Goal: Information Seeking & Learning: Compare options

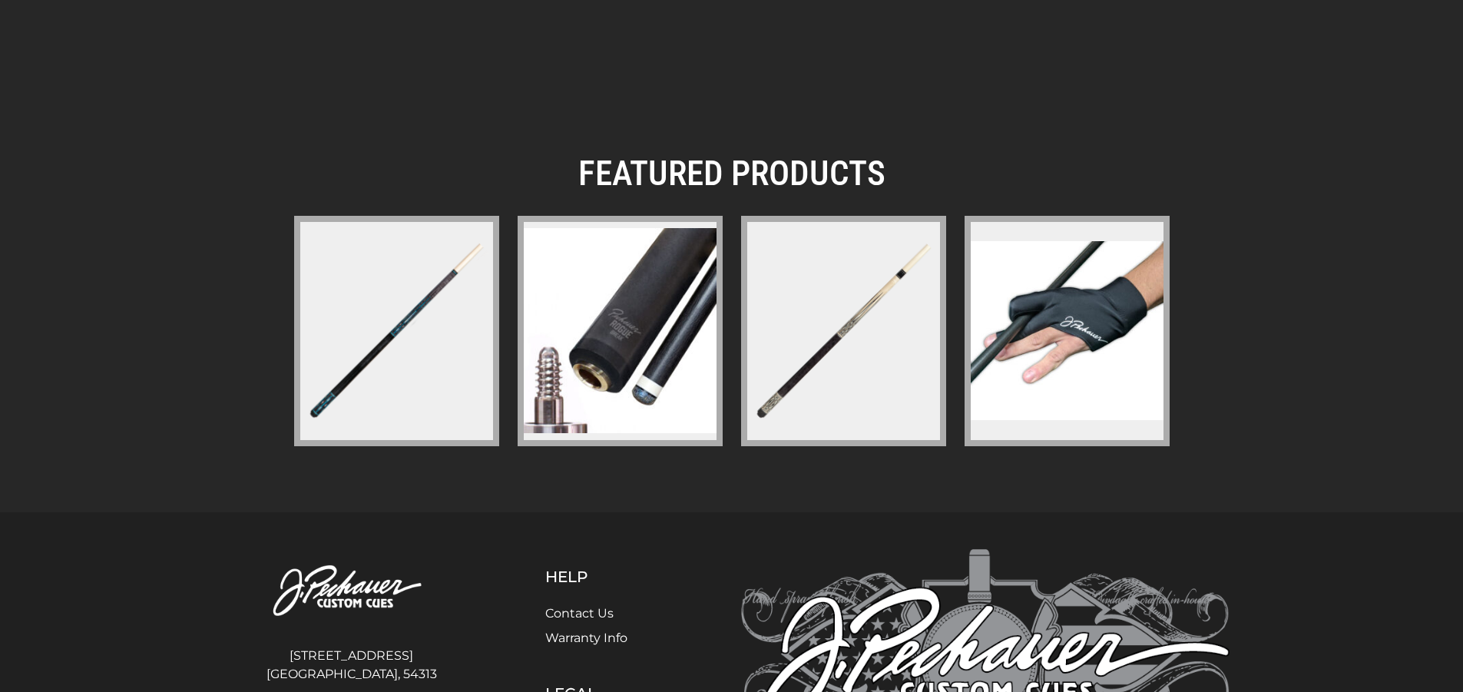
scroll to position [2114, 0]
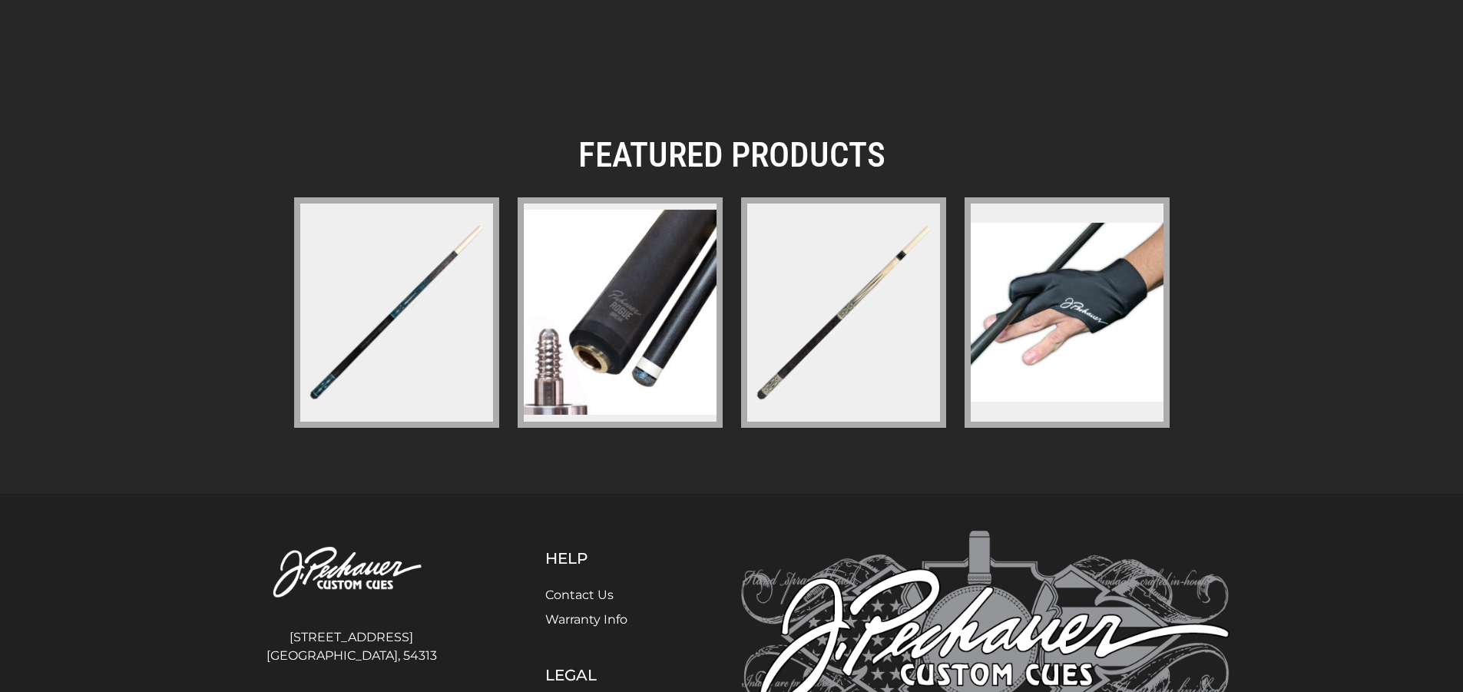
click at [822, 279] on figure at bounding box center [843, 312] width 205 height 230
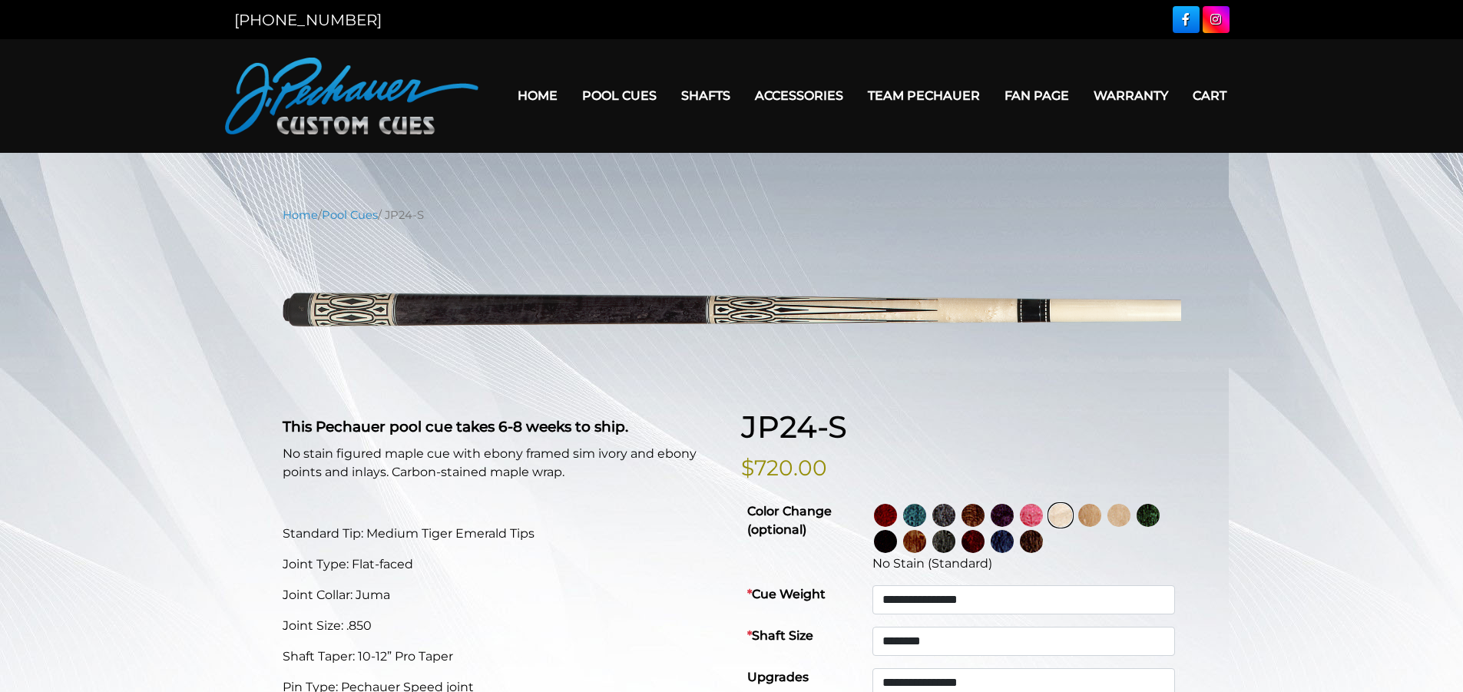
select select "********"
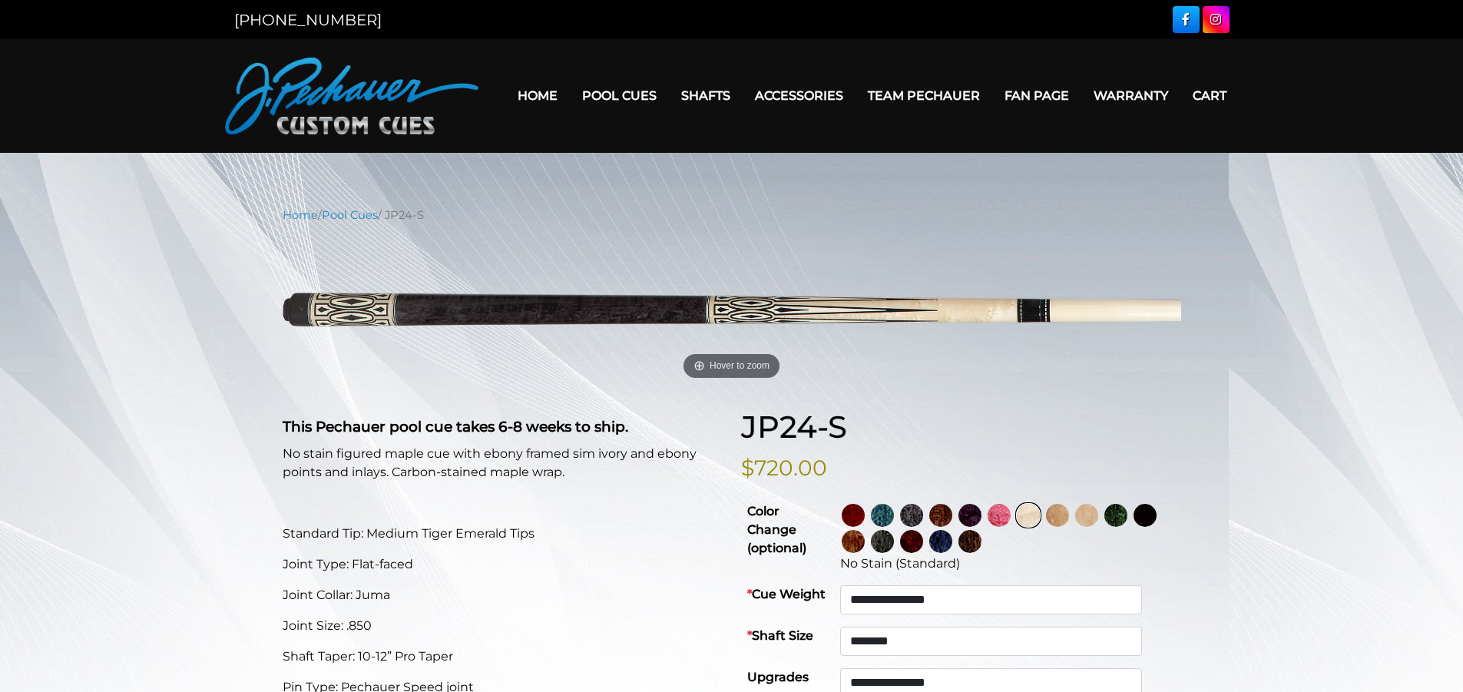
click at [986, 510] on link at bounding box center [971, 515] width 29 height 26
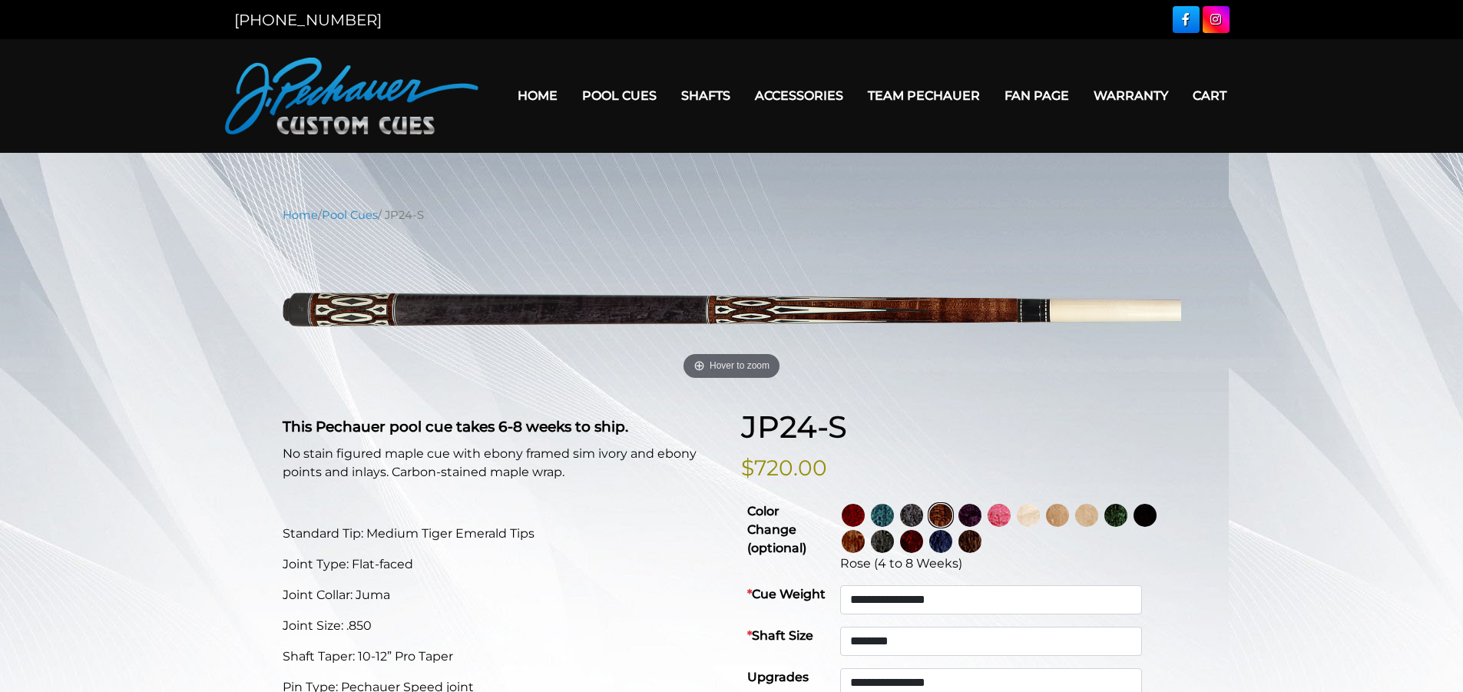
click at [952, 509] on img at bounding box center [940, 515] width 23 height 23
click at [864, 514] on img at bounding box center [852, 515] width 23 height 23
click at [894, 514] on img at bounding box center [882, 515] width 23 height 23
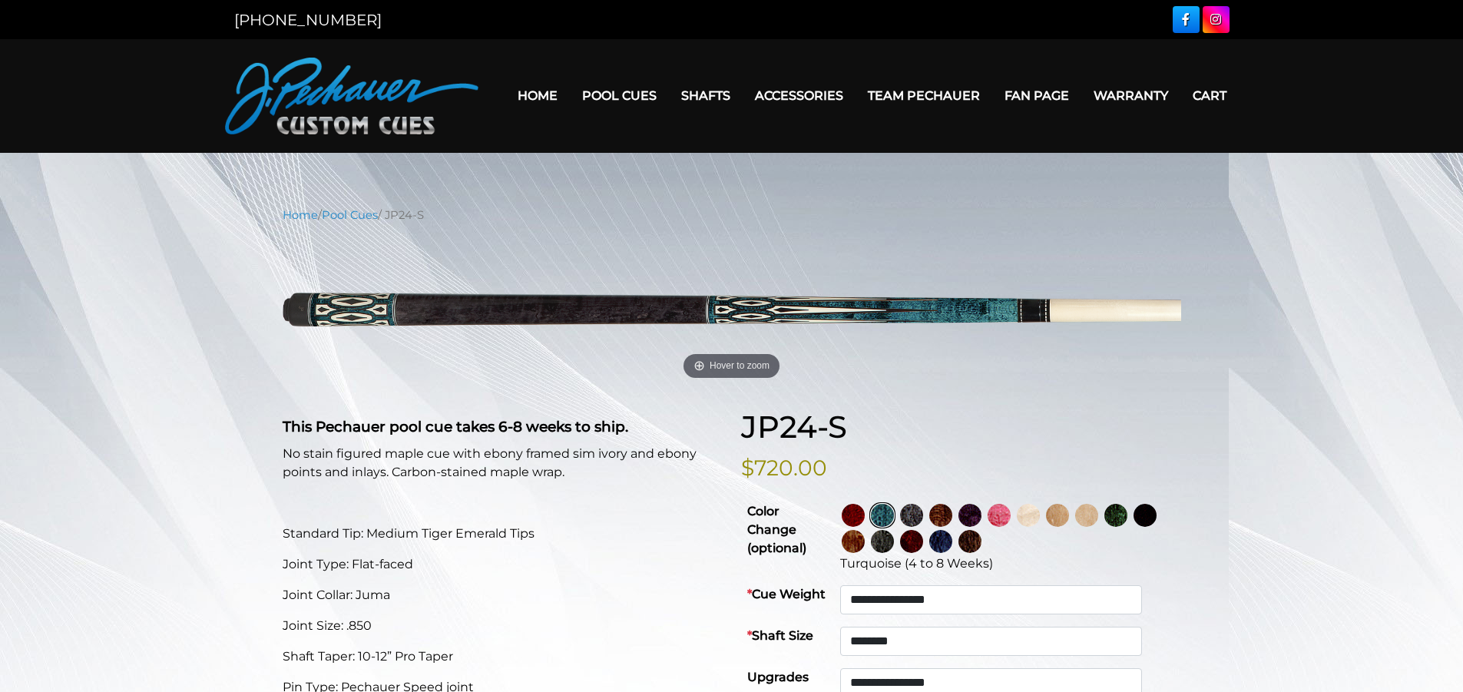
click at [923, 514] on img at bounding box center [911, 515] width 23 height 23
click at [1040, 514] on img at bounding box center [1028, 515] width 23 height 23
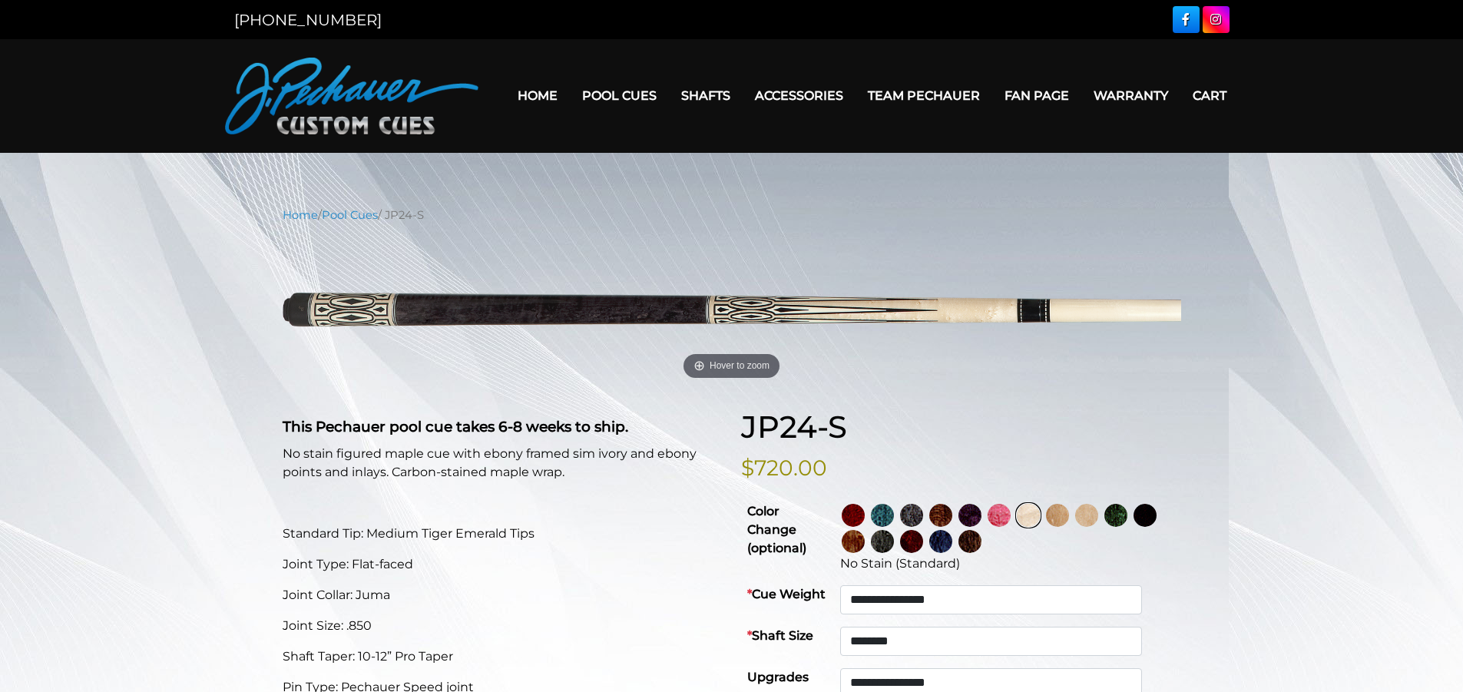
click at [1069, 514] on img at bounding box center [1057, 515] width 23 height 23
click at [1098, 521] on img at bounding box center [1086, 515] width 23 height 23
click at [1127, 520] on img at bounding box center [1115, 515] width 23 height 23
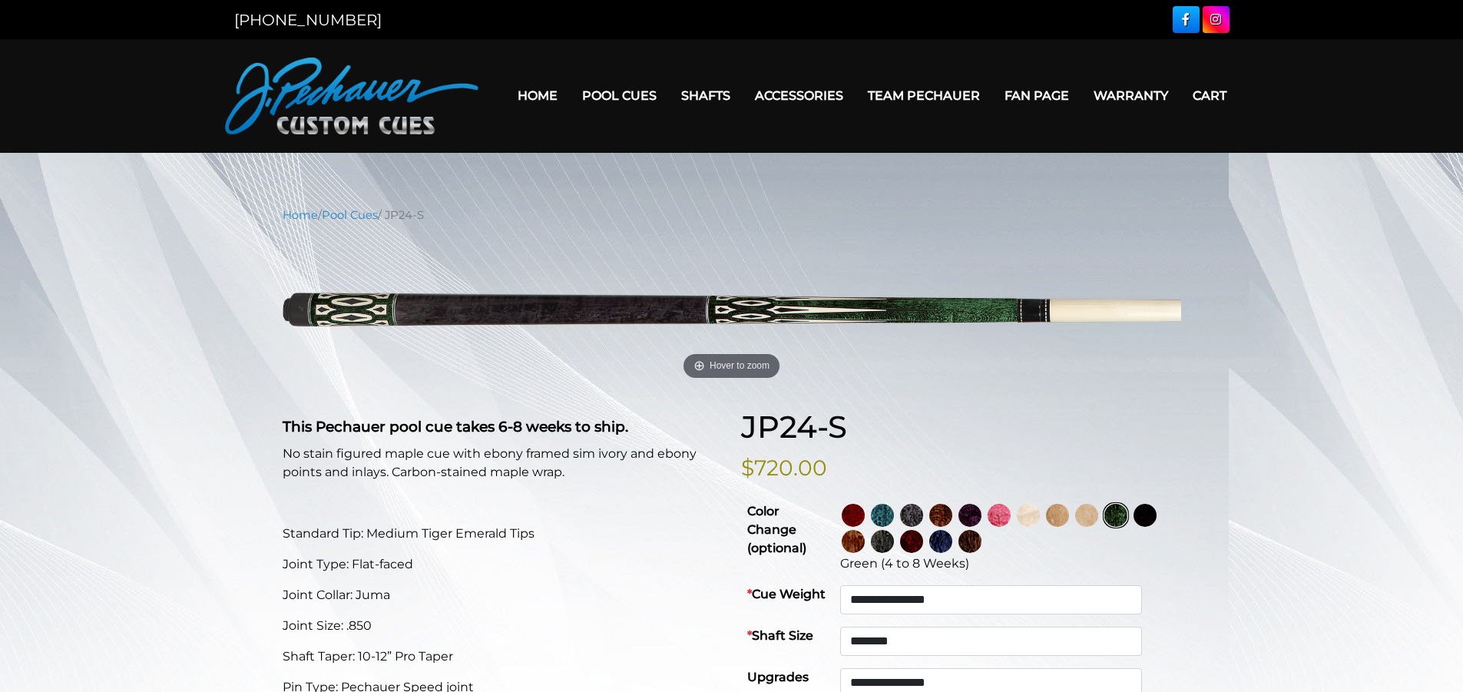
click at [1133, 527] on img at bounding box center [1144, 515] width 23 height 23
click at [864, 538] on img at bounding box center [852, 541] width 23 height 23
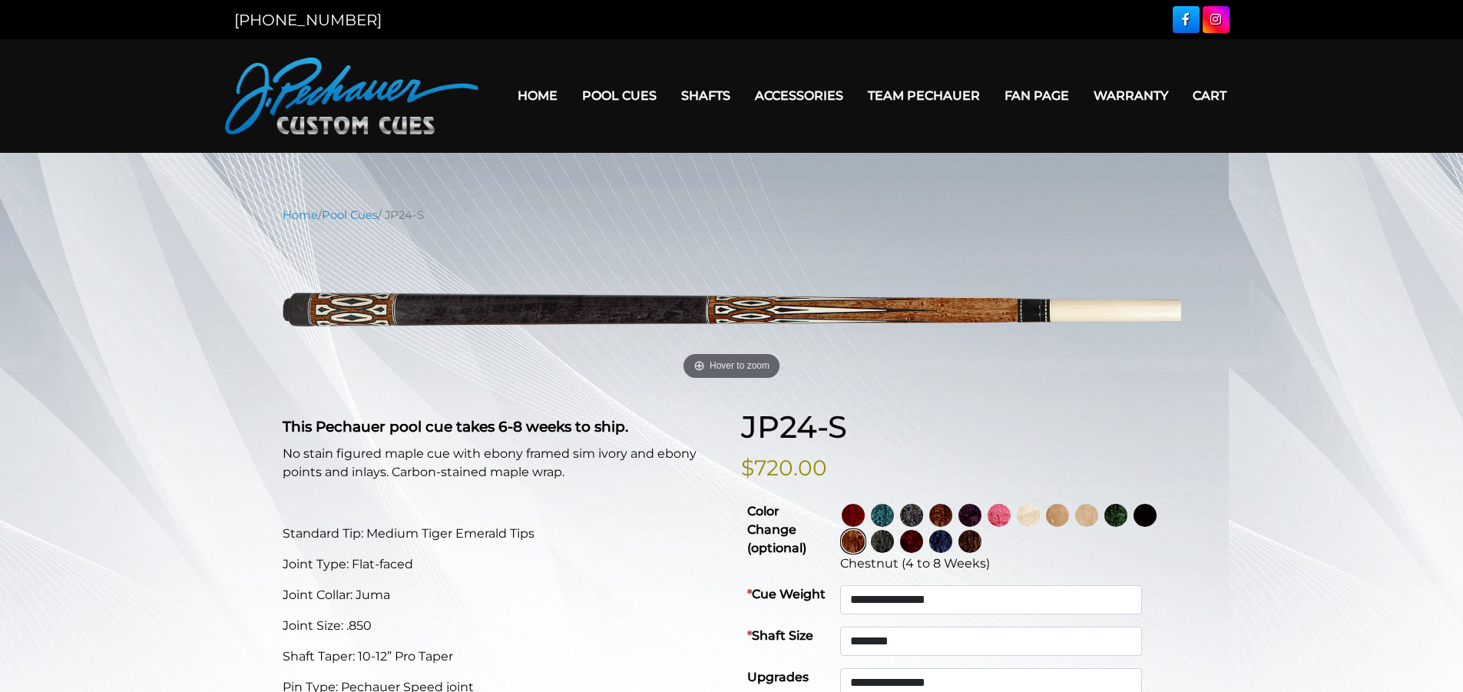
click at [894, 544] on img at bounding box center [882, 541] width 23 height 23
click at [923, 544] on img at bounding box center [911, 541] width 23 height 23
click at [952, 547] on img at bounding box center [940, 541] width 23 height 23
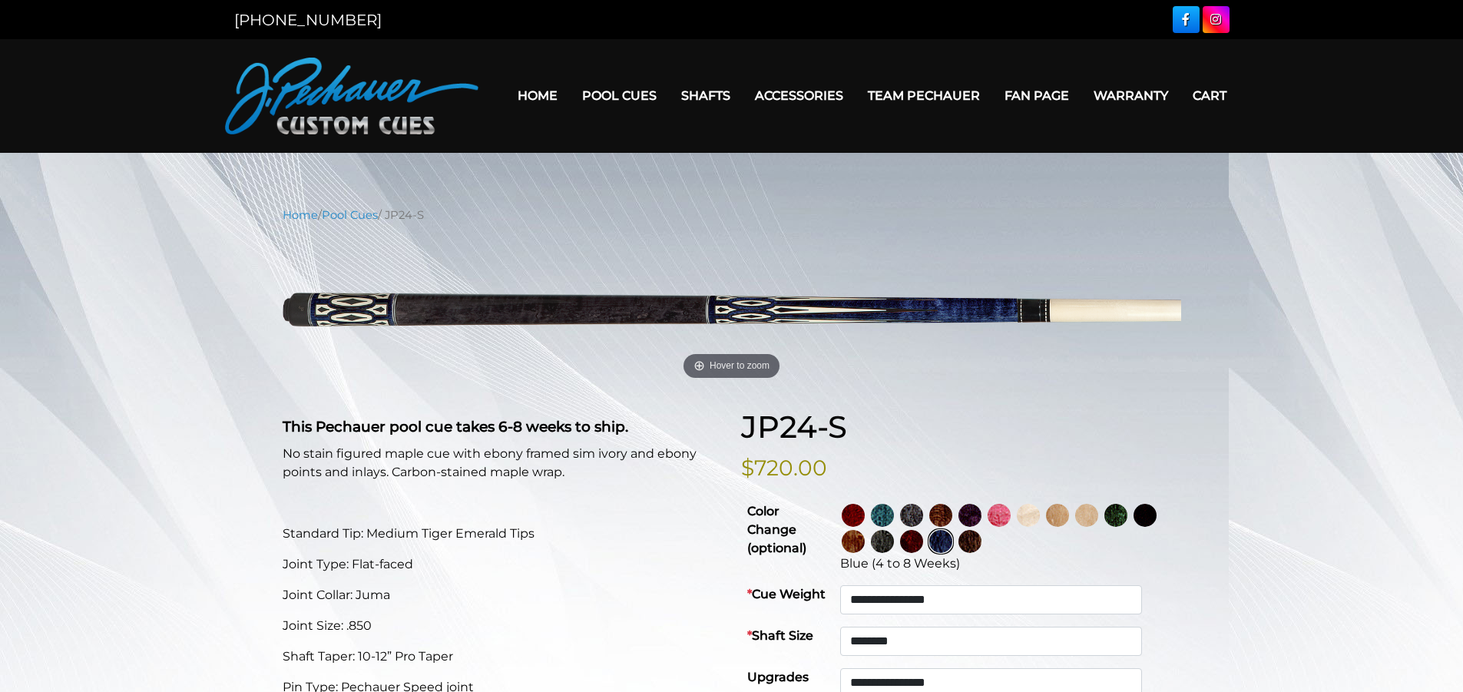
click at [981, 544] on img at bounding box center [969, 541] width 23 height 23
click at [1040, 514] on img at bounding box center [1028, 515] width 23 height 23
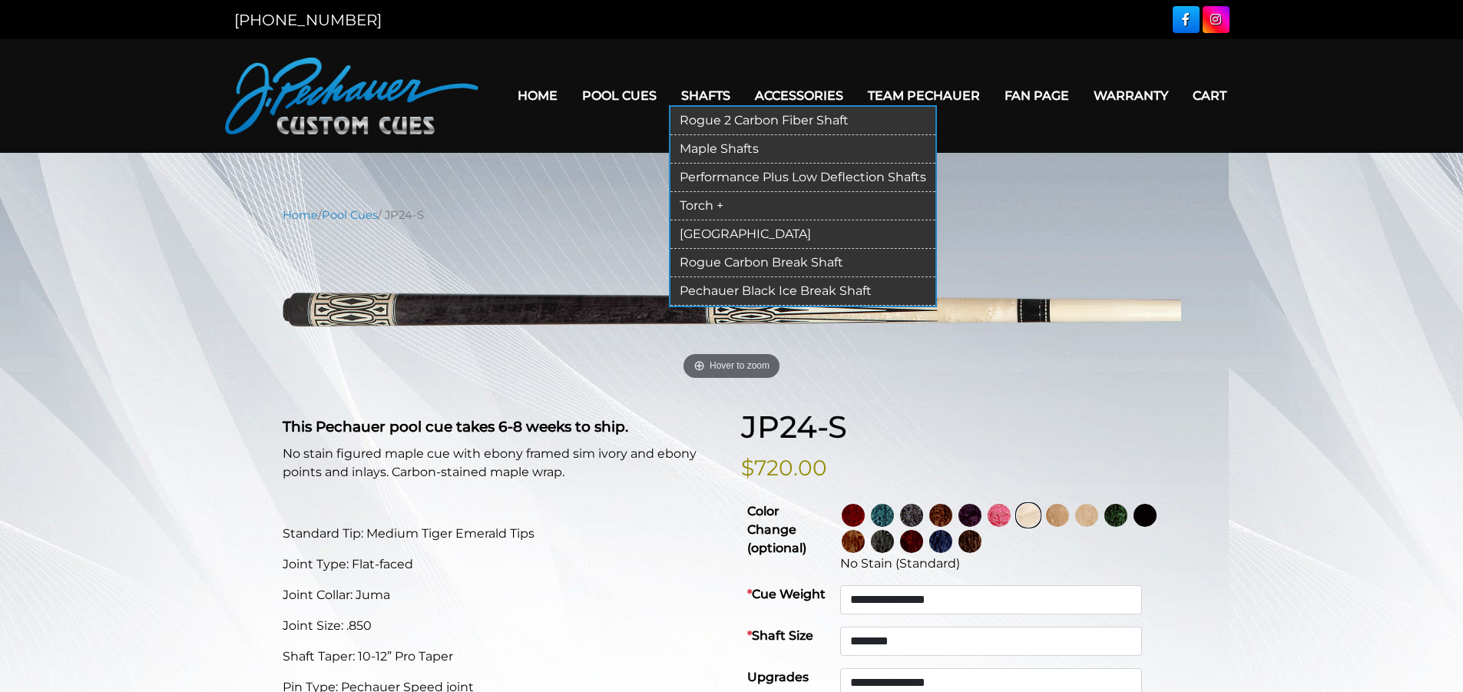
click at [718, 118] on link "Rogue 2 Carbon Fiber Shaft" at bounding box center [802, 121] width 265 height 28
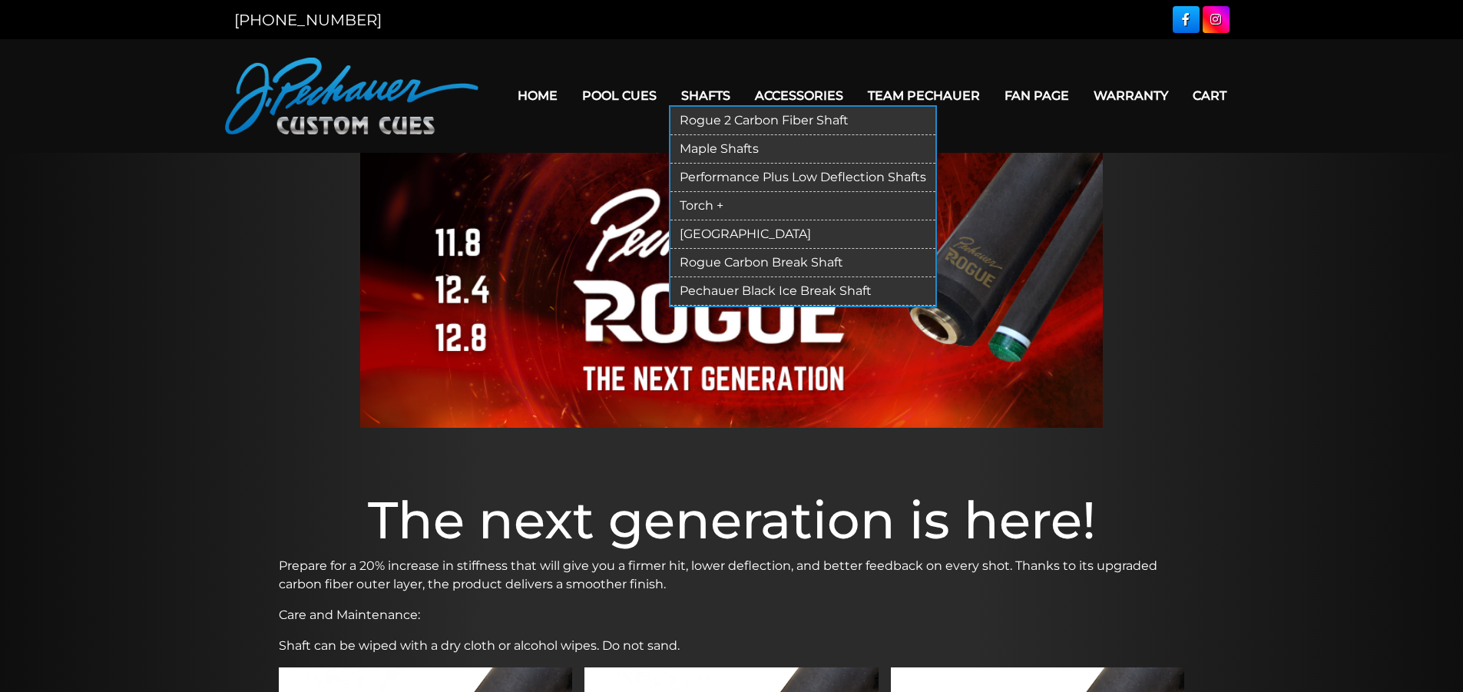
click at [710, 145] on link "Maple Shafts" at bounding box center [802, 149] width 265 height 28
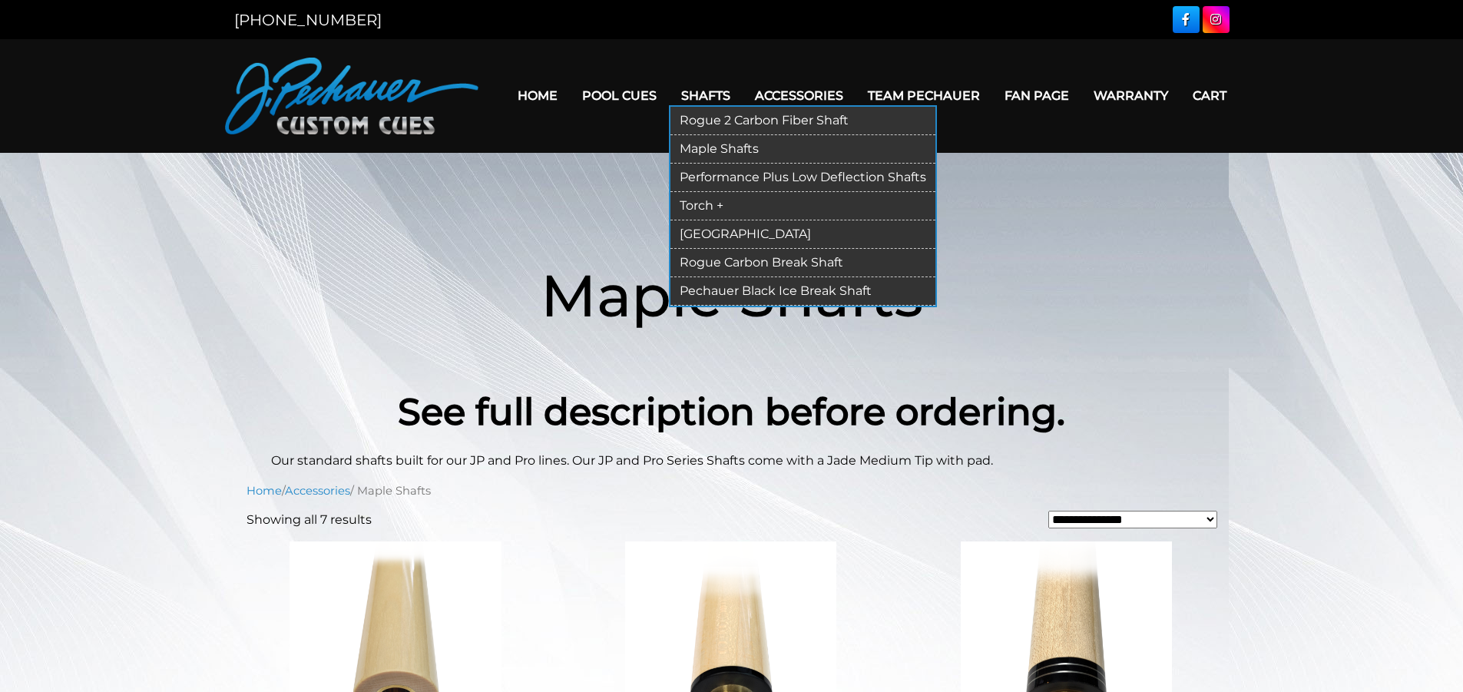
click at [713, 176] on link "Performance Plus Low Deflection Shafts" at bounding box center [802, 178] width 265 height 28
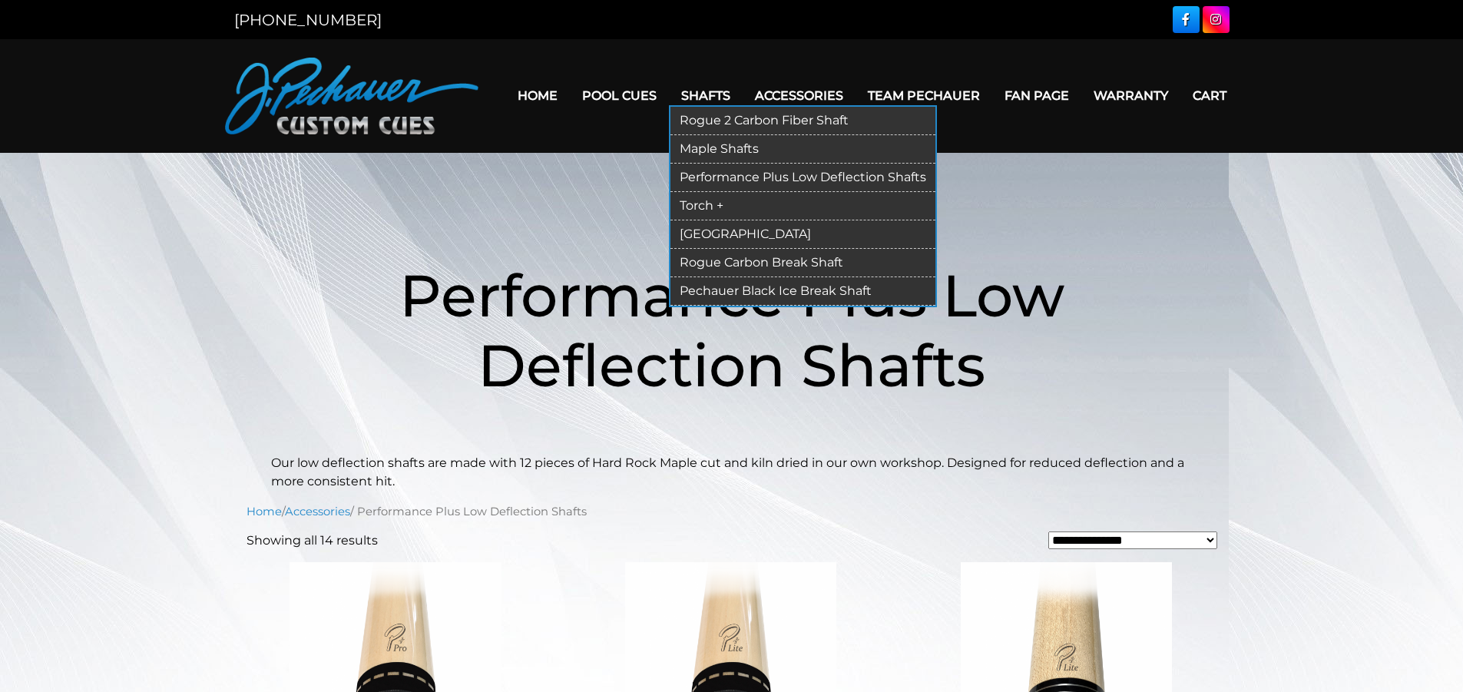
click at [735, 209] on link "Torch +" at bounding box center [802, 206] width 265 height 28
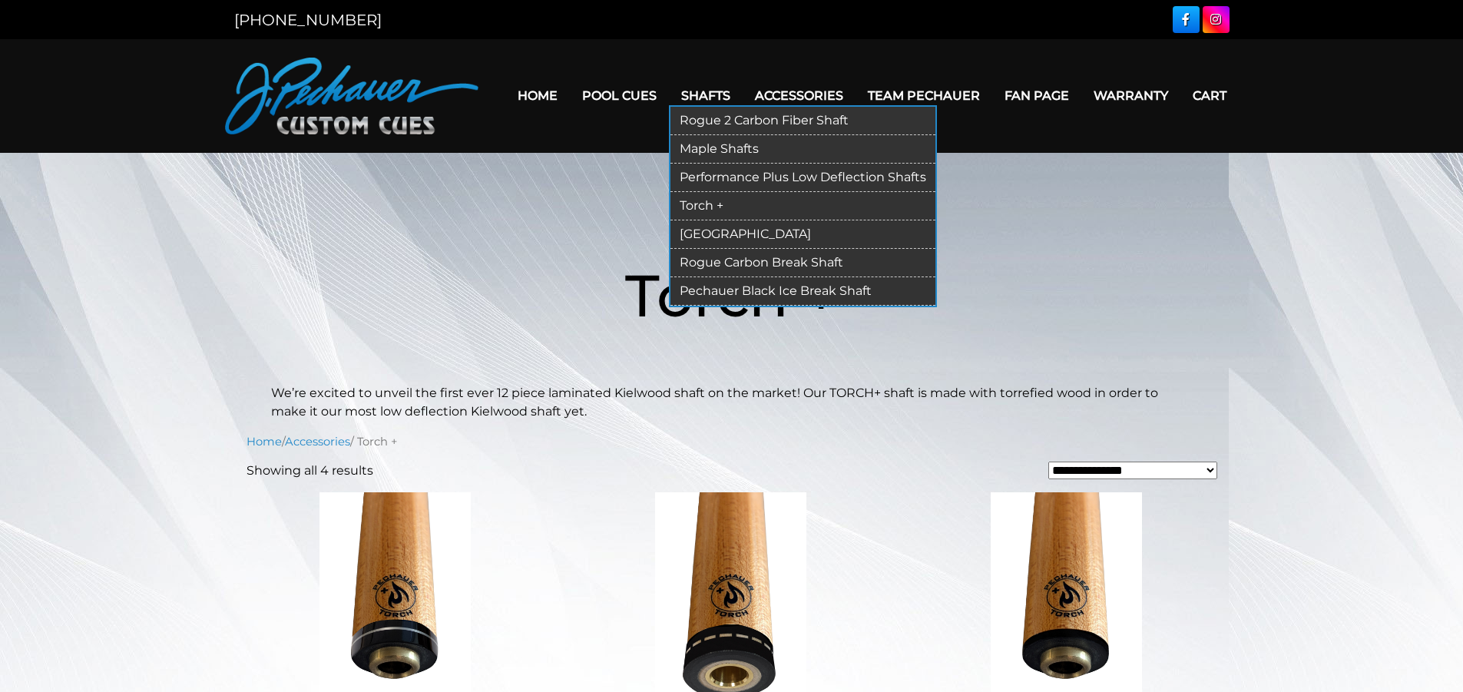
click at [721, 232] on link "[GEOGRAPHIC_DATA]" at bounding box center [802, 234] width 265 height 28
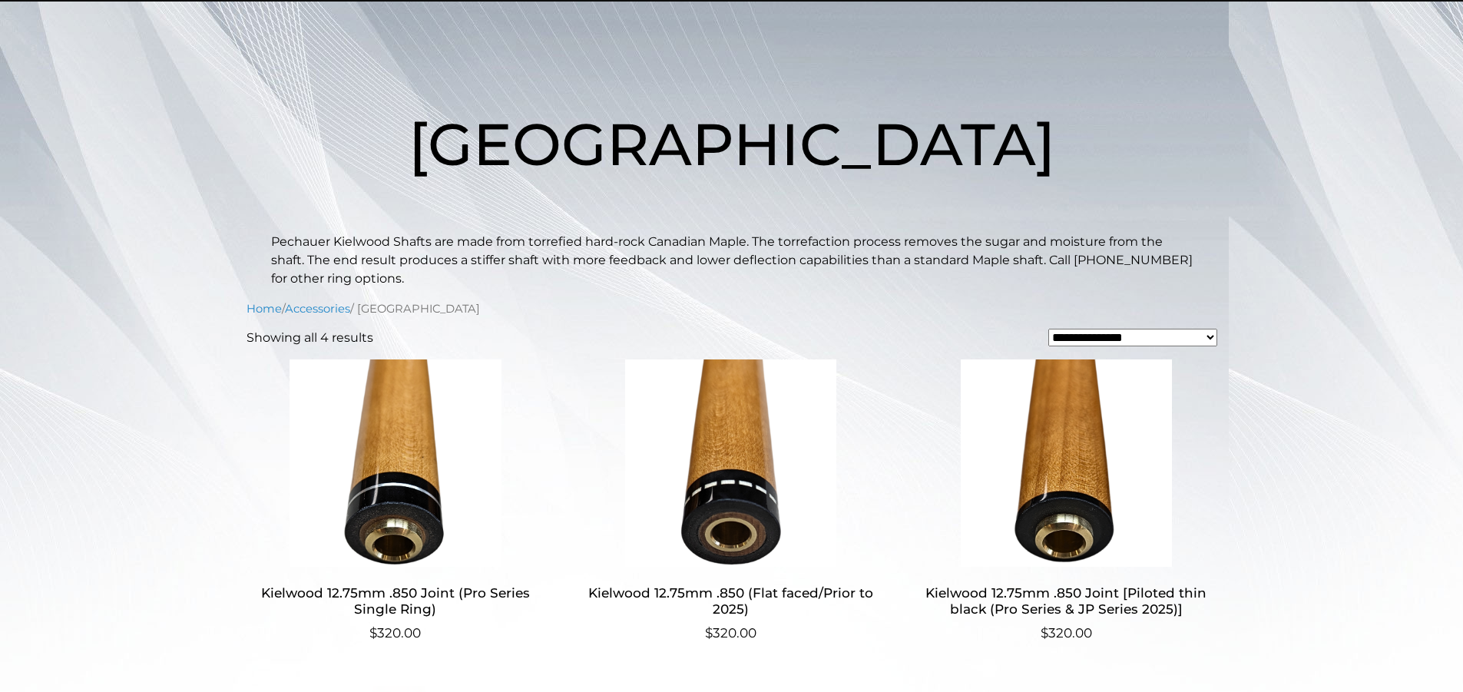
scroll to position [154, 0]
